Goal: Task Accomplishment & Management: Manage account settings

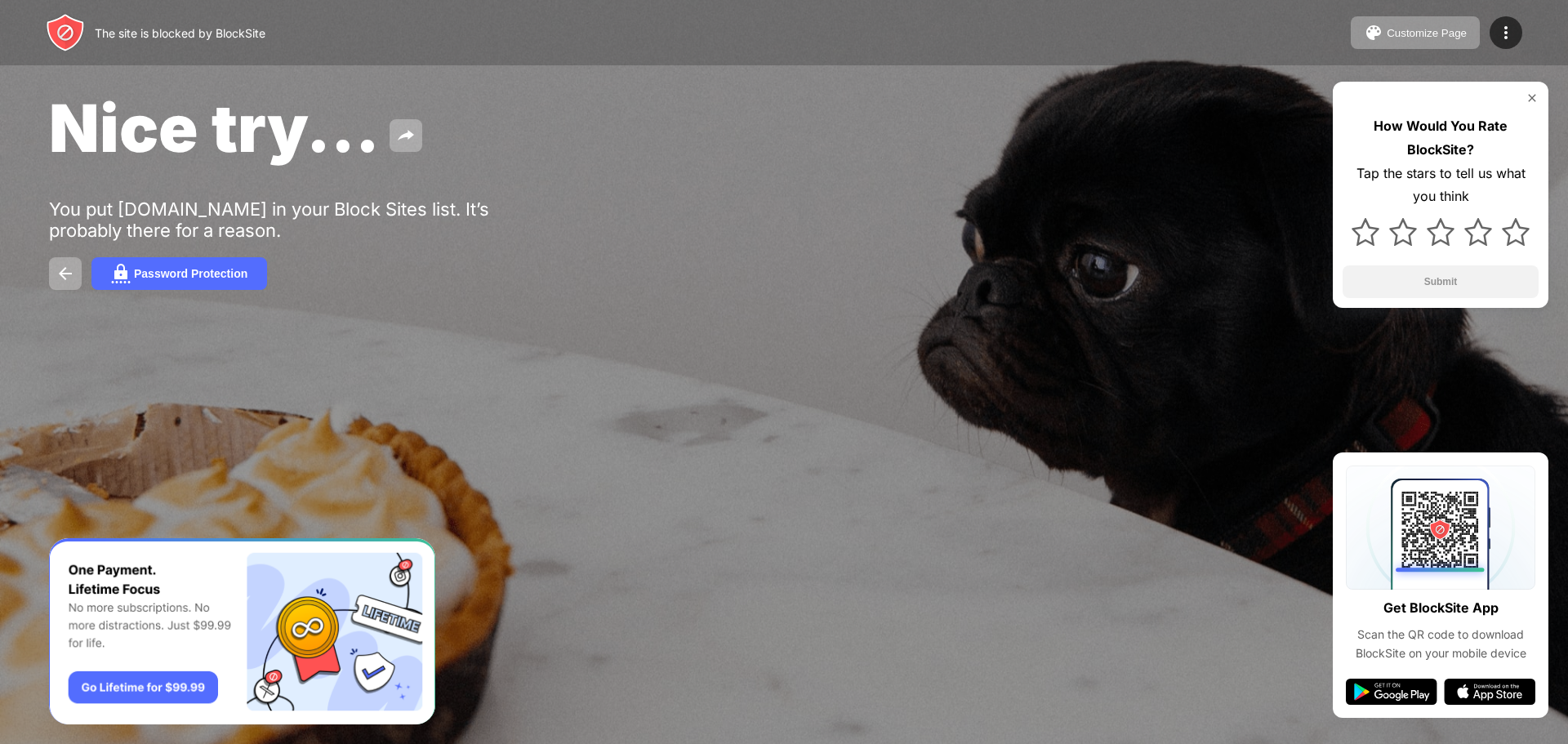
click at [223, 256] on div "Nice try... You put [DOMAIN_NAME] in your Block Sites list. It’s probably there…" at bounding box center [784, 188] width 1568 height 378
click at [217, 273] on div "Password Protection" at bounding box center [190, 274] width 113 height 13
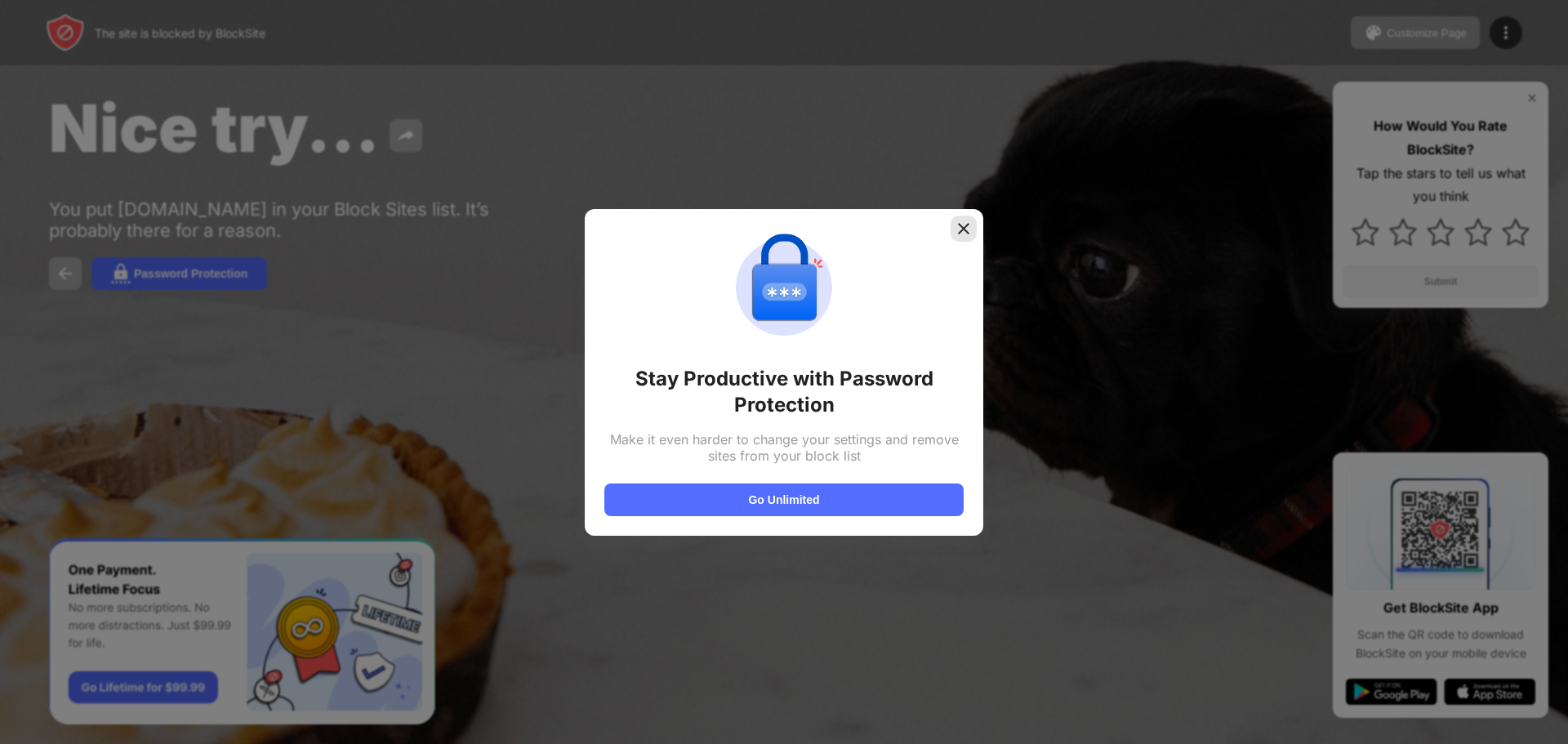
click at [968, 216] on div at bounding box center [963, 228] width 26 height 26
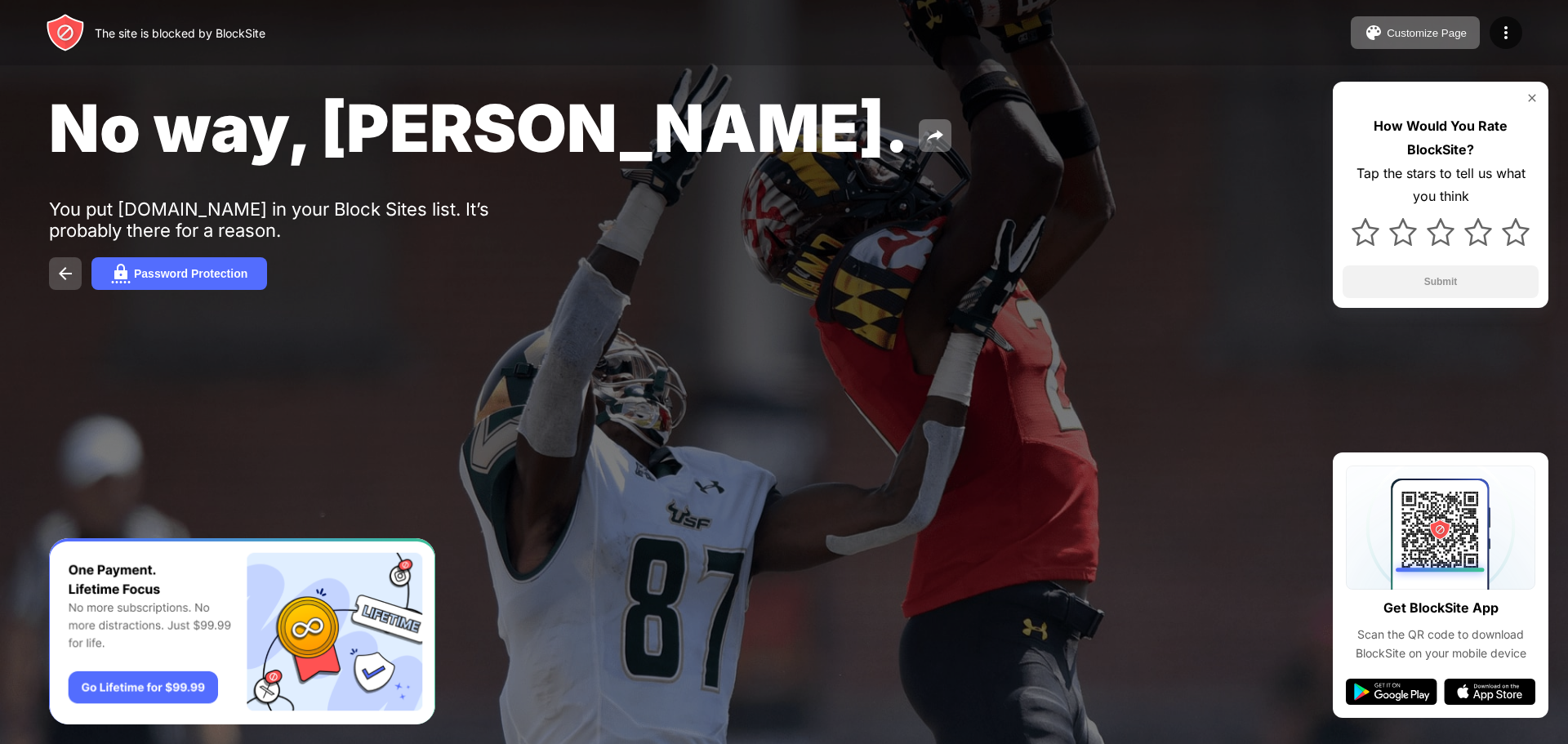
click at [74, 277] on button at bounding box center [65, 274] width 33 height 33
click at [850, 217] on div "No way, Jose. You put reddit.com in your Block Sites list. It’s probably there …" at bounding box center [784, 188] width 1568 height 378
click at [1508, 34] on img at bounding box center [1506, 33] width 20 height 20
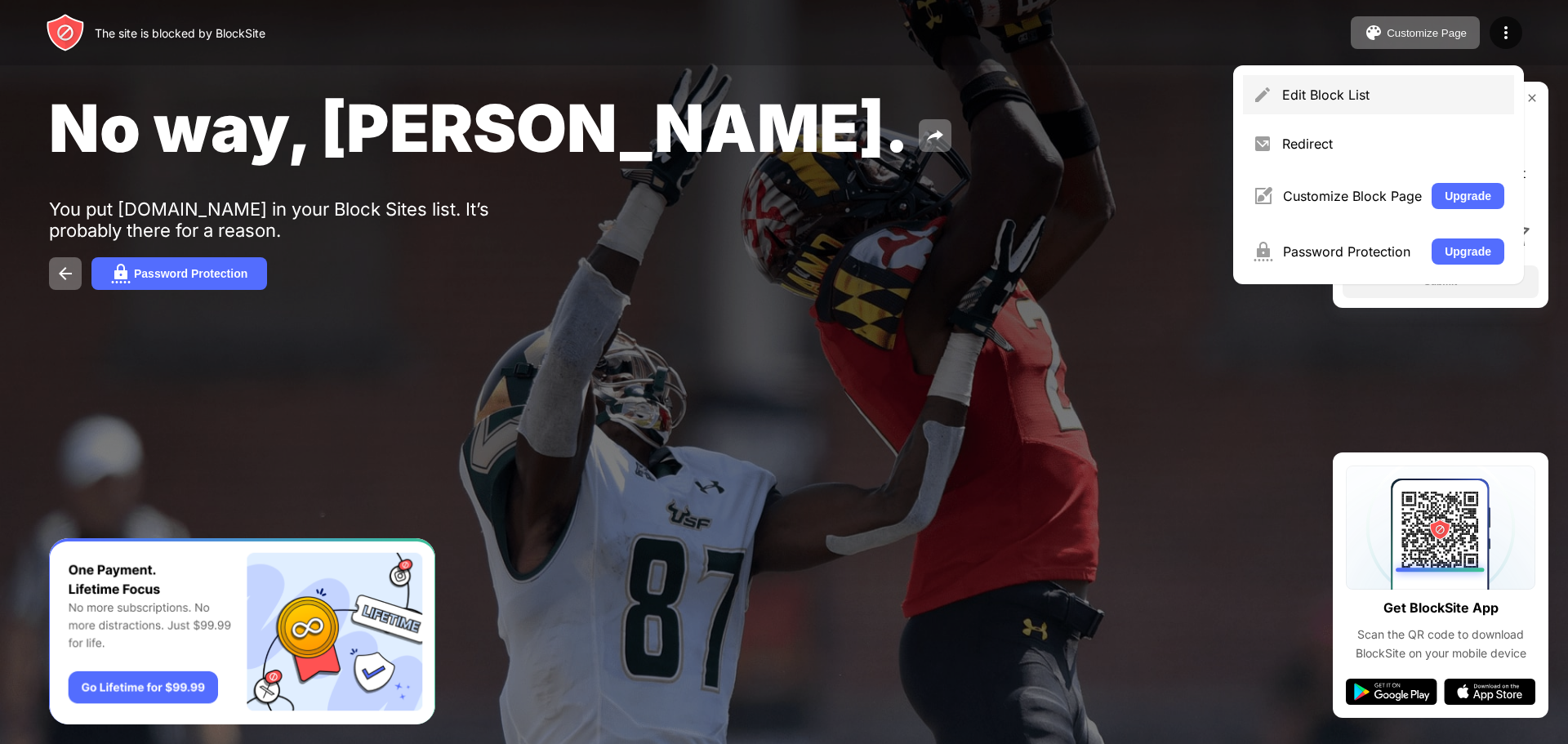
click at [1355, 83] on div "Edit Block List" at bounding box center [1379, 94] width 271 height 39
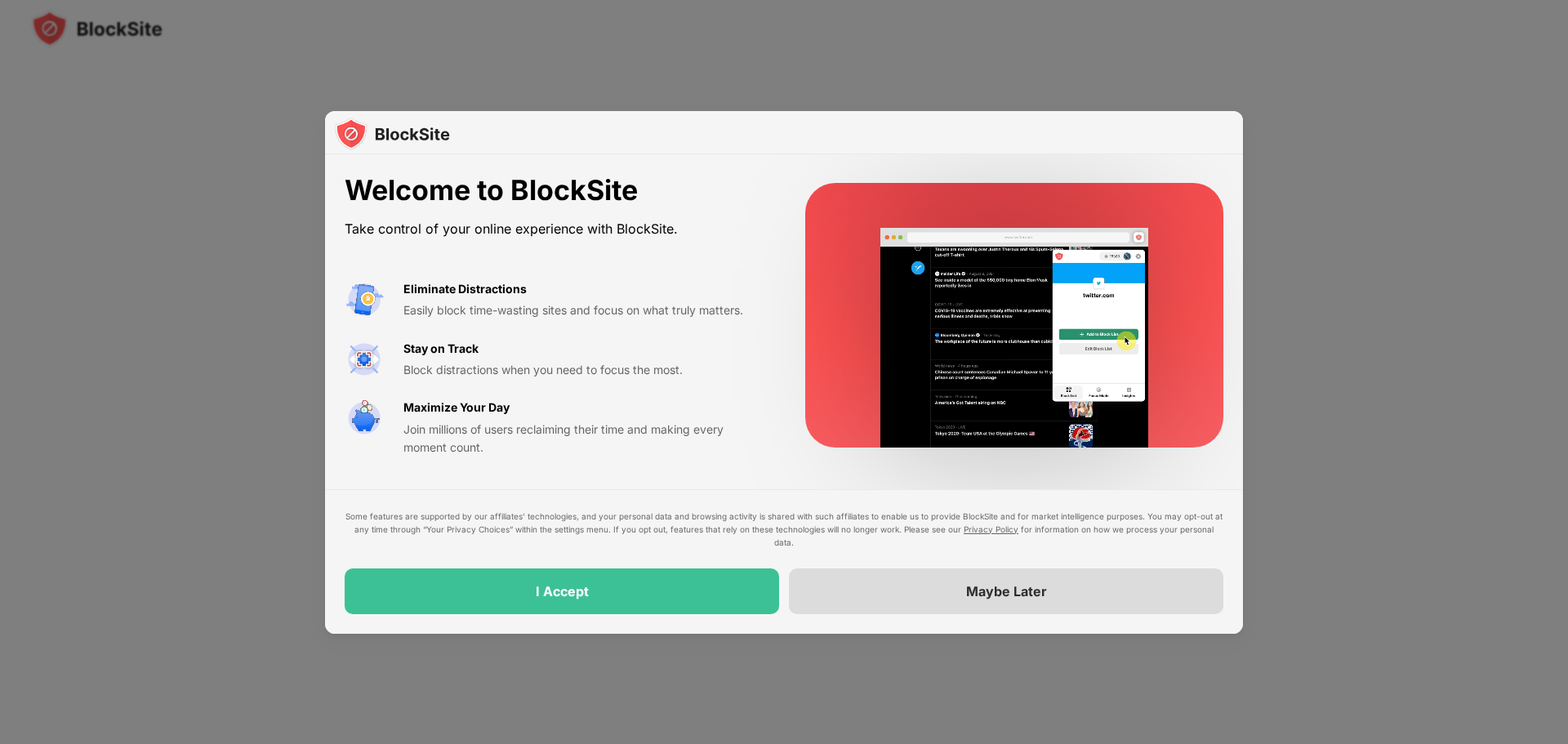
drag, startPoint x: 896, startPoint y: 589, endPoint x: 876, endPoint y: 591, distance: 20.1
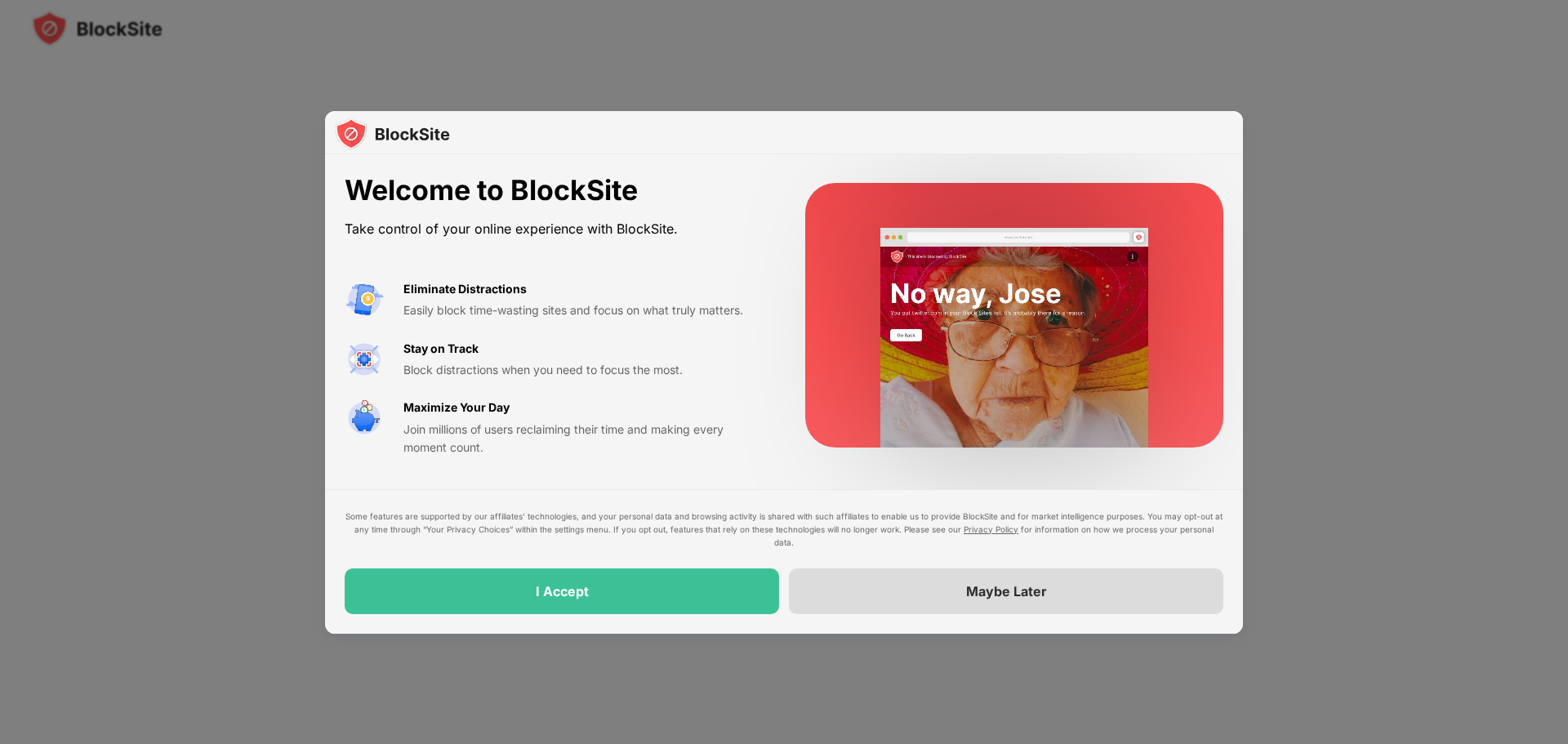
click at [876, 591] on div "Maybe Later" at bounding box center [1006, 591] width 434 height 45
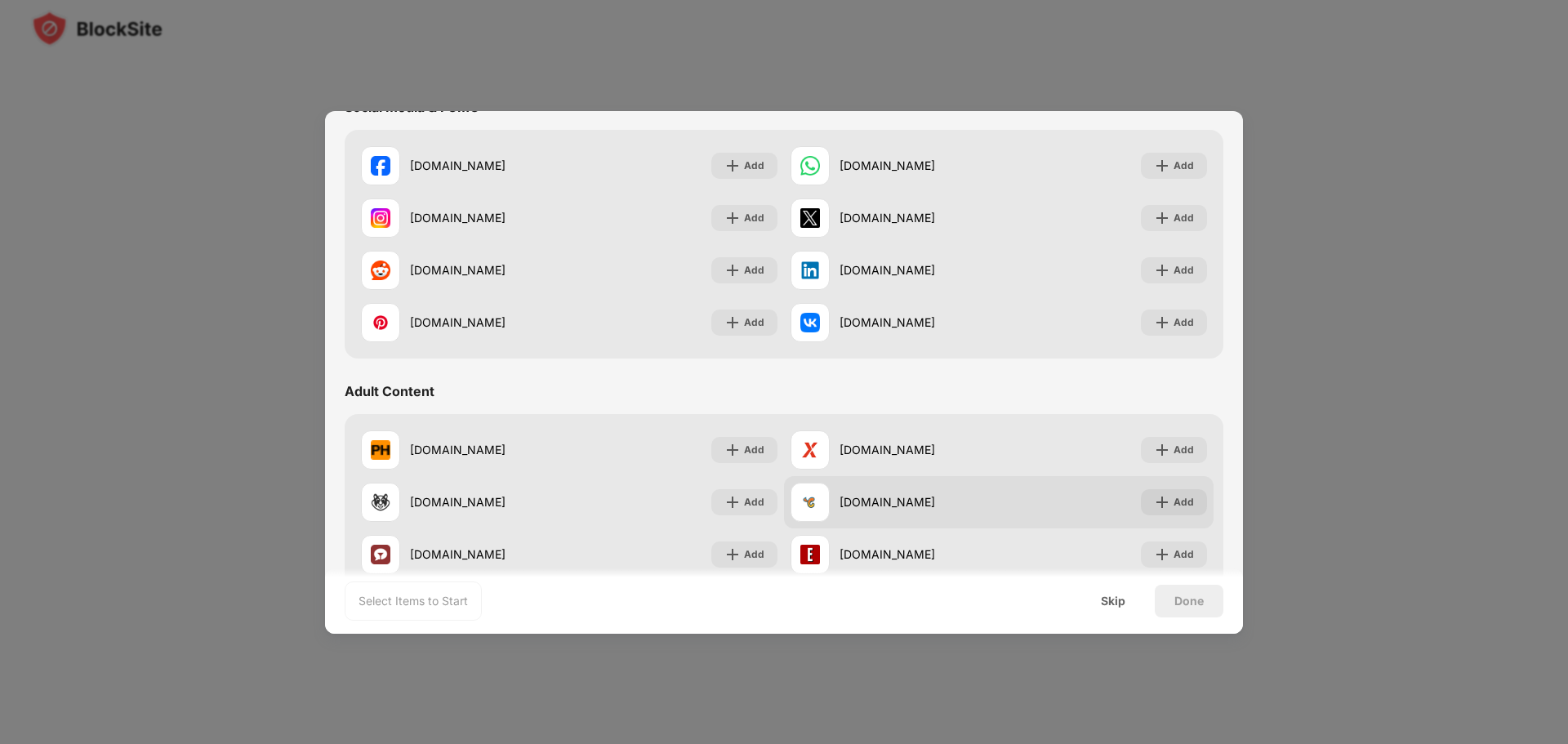
scroll to position [490, 0]
